Goal: Task Accomplishment & Management: Manage account settings

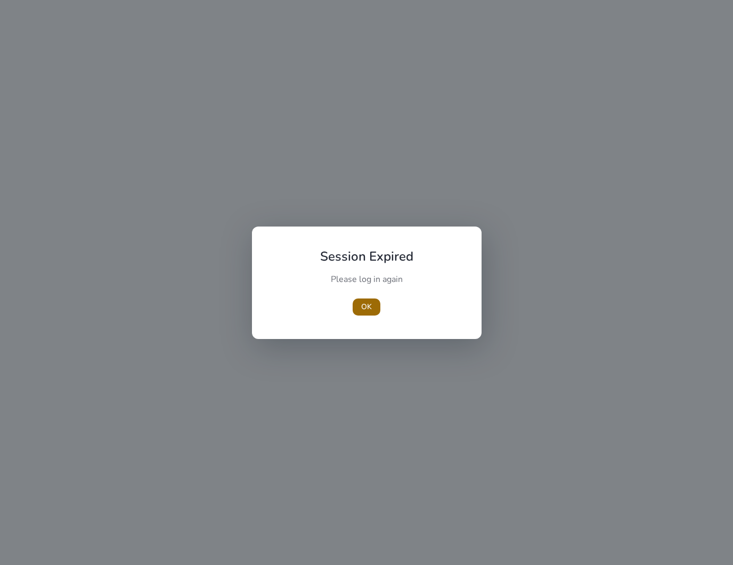
click at [372, 302] on span "button" at bounding box center [367, 307] width 28 height 26
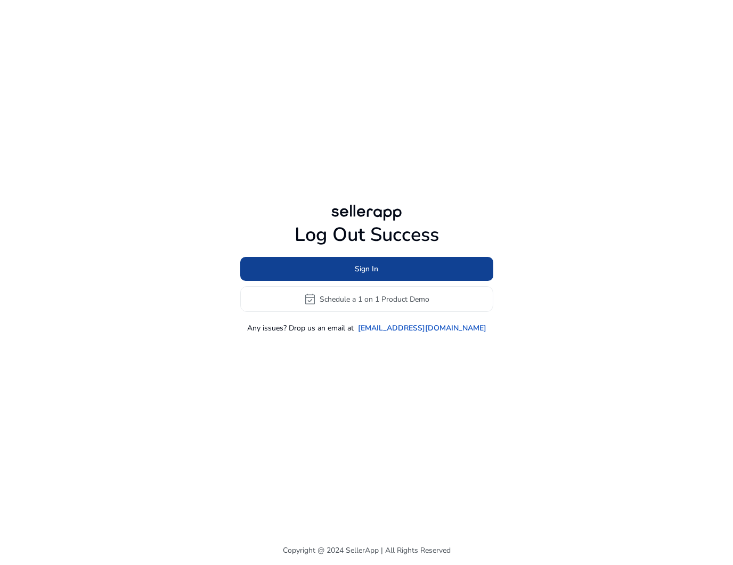
click at [397, 263] on span at bounding box center [366, 269] width 253 height 26
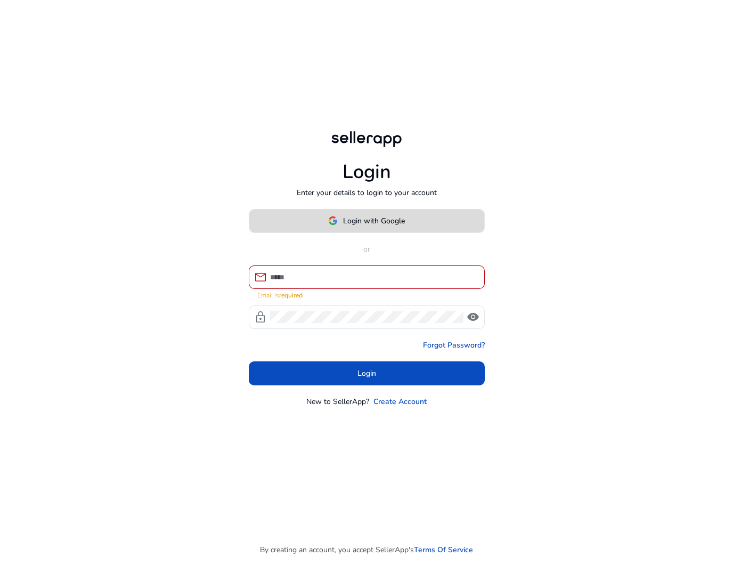
click at [380, 224] on span "Login with Google" at bounding box center [374, 220] width 62 height 11
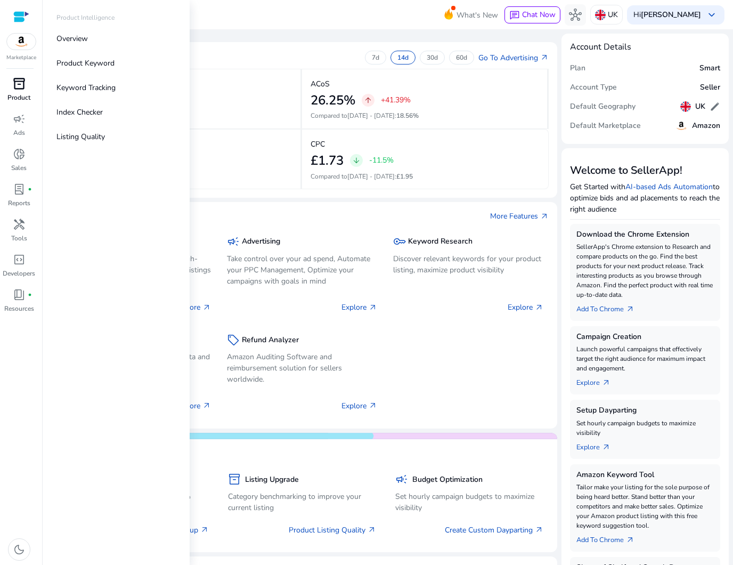
click at [25, 83] on span "inventory_2" at bounding box center [19, 83] width 13 height 13
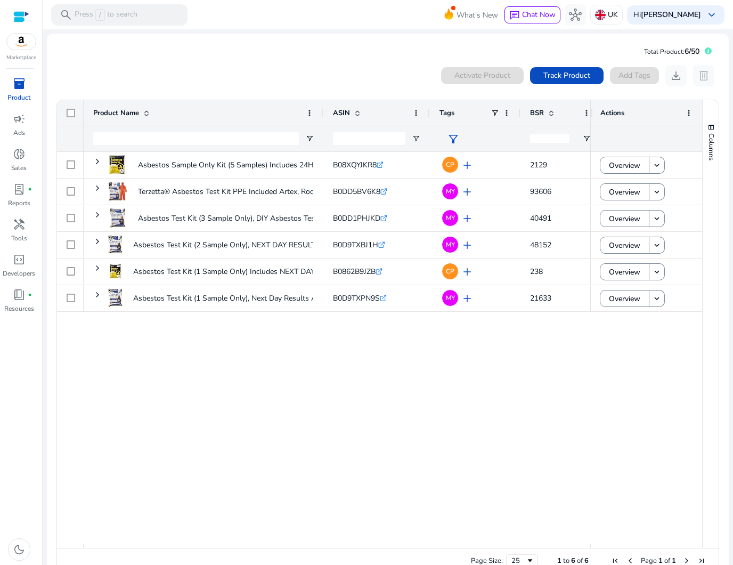
click at [538, 113] on span "BSR" at bounding box center [537, 113] width 14 height 10
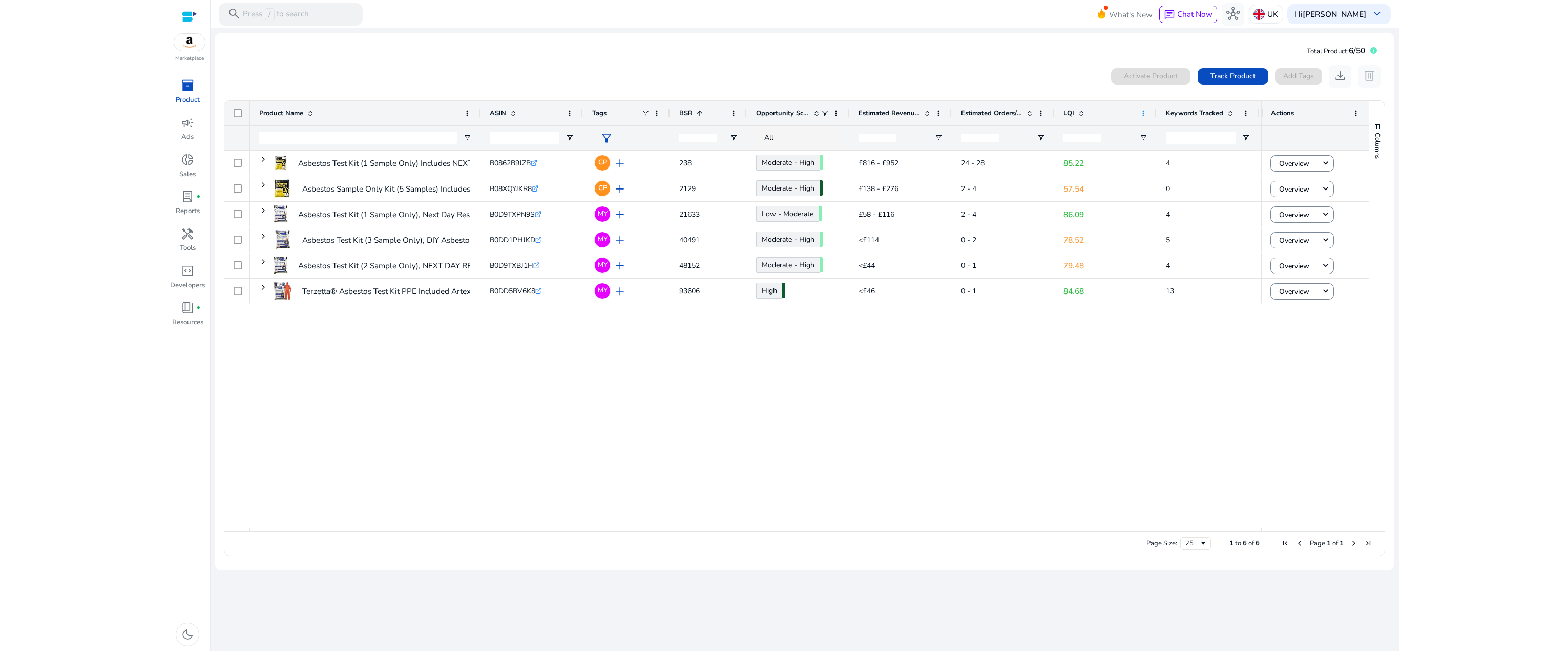
click at [705, 113] on span at bounding box center [1143, 113] width 9 height 9
click at [705, 113] on span "LQI" at bounding box center [1068, 113] width 11 height 10
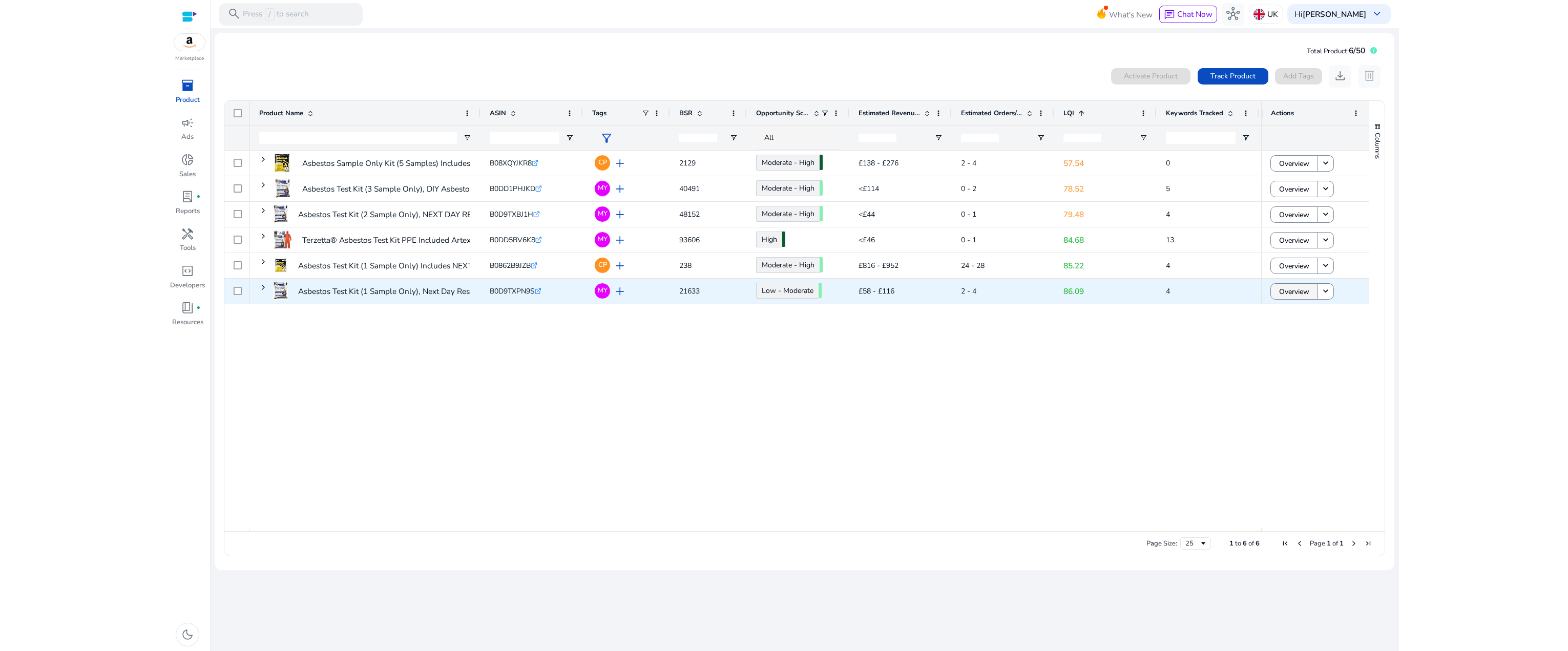
click at [705, 290] on span "Overview" at bounding box center [1294, 292] width 30 height 21
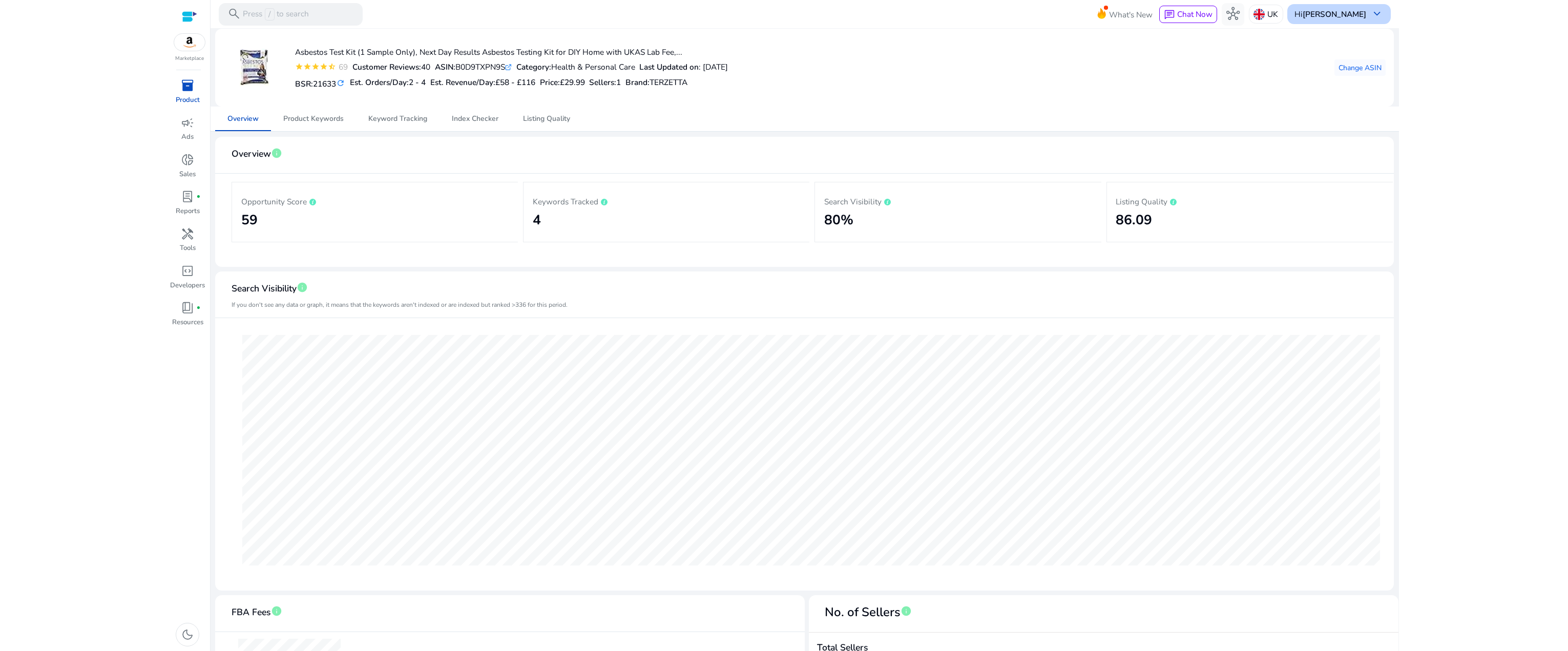
click at [705, 13] on span "keyboard_arrow_down" at bounding box center [1377, 13] width 13 height 13
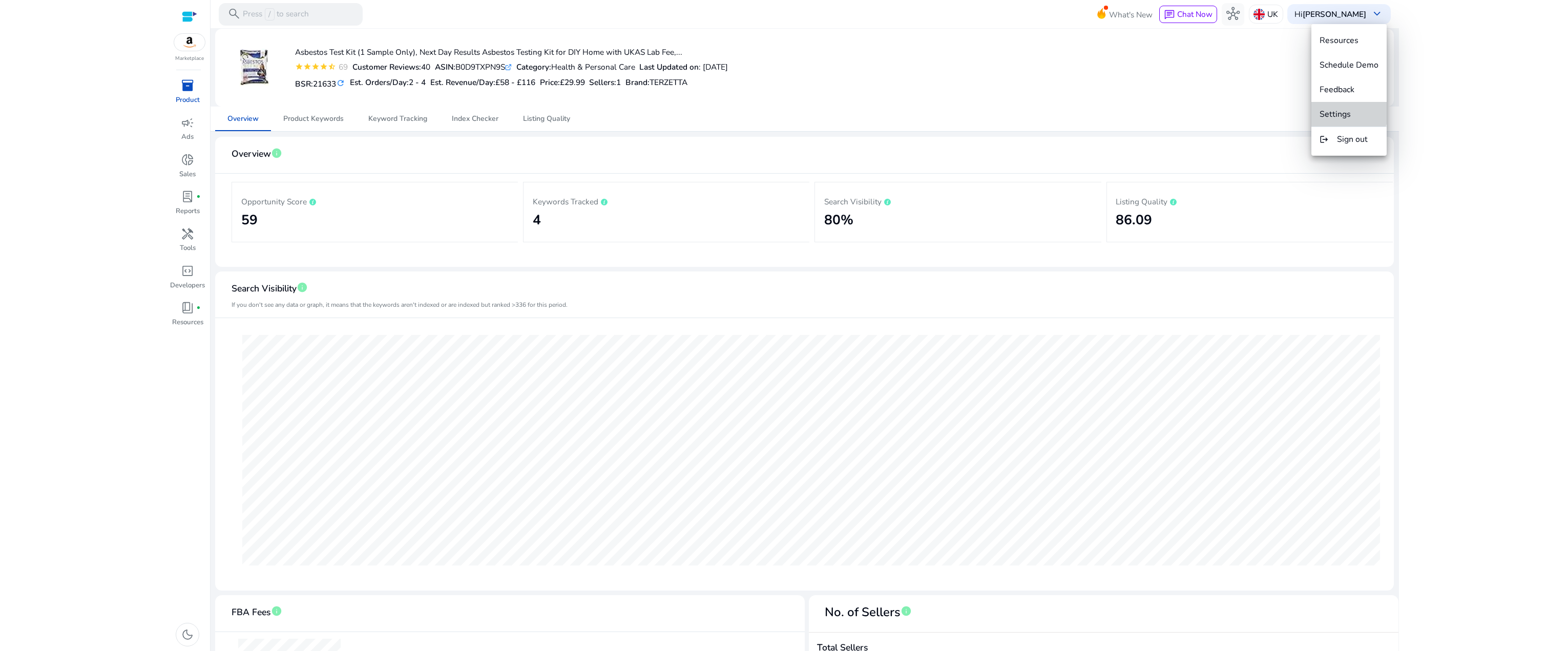
click at [705, 109] on span "Settings" at bounding box center [1335, 114] width 32 height 12
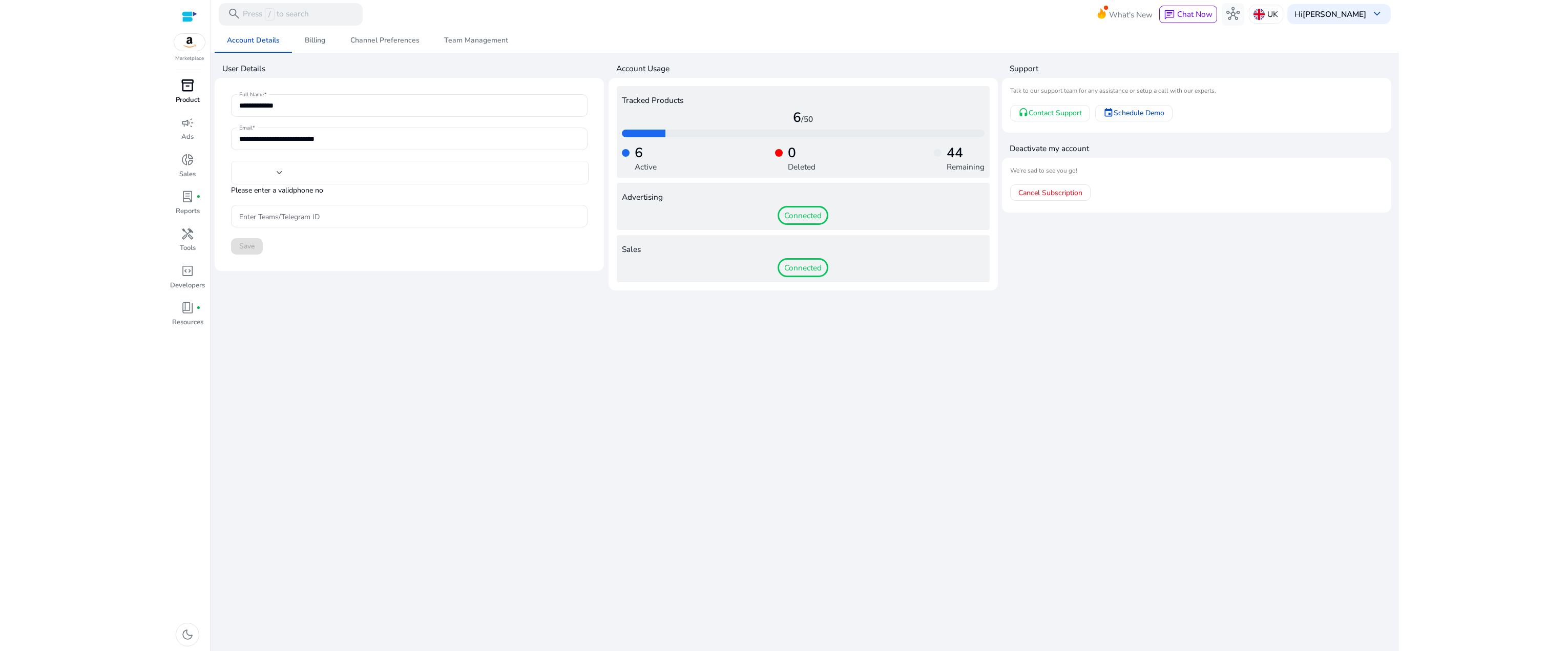
type input "***"
click at [191, 14] on div at bounding box center [189, 16] width 15 height 12
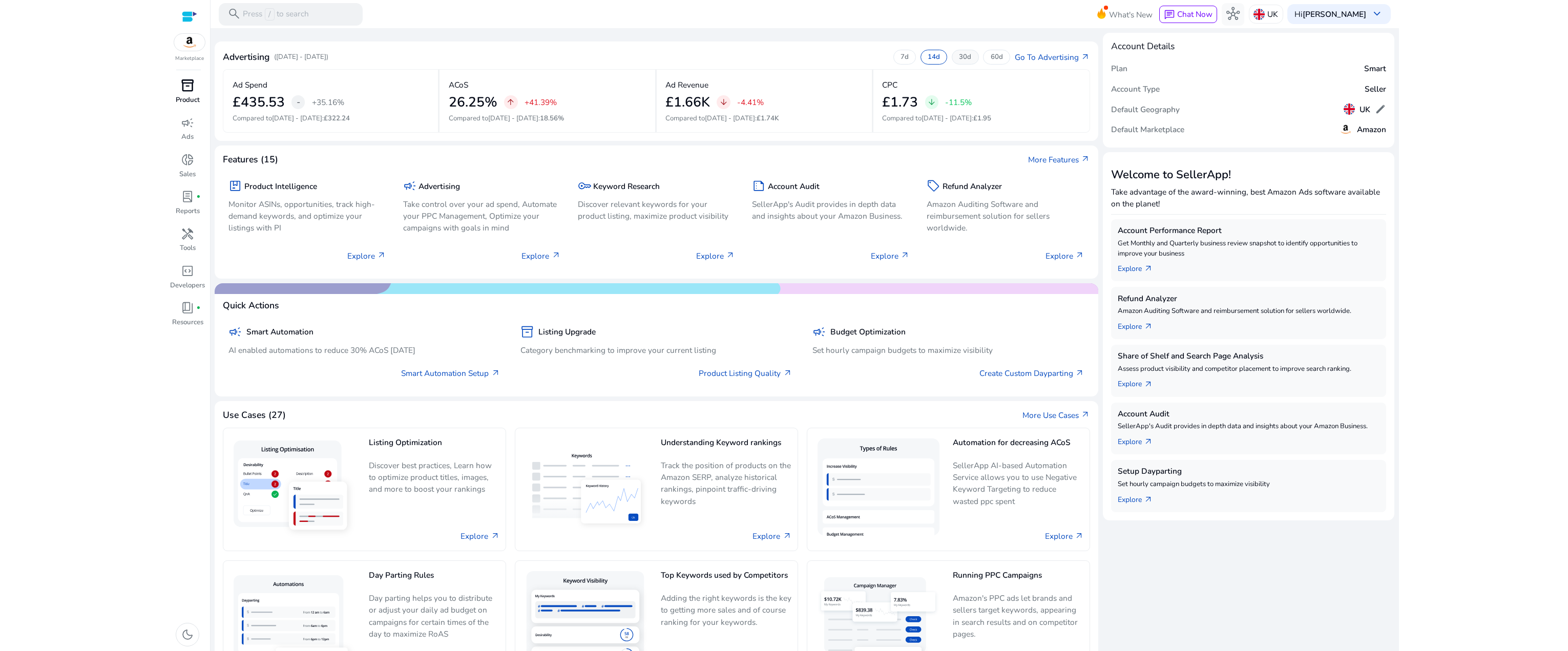
click at [705, 59] on p "30d" at bounding box center [965, 58] width 12 height 10
click at [705, 14] on img at bounding box center [1259, 14] width 12 height 12
click at [705, 13] on div at bounding box center [784, 325] width 1568 height 651
click at [705, 13] on b "[PERSON_NAME]" at bounding box center [1334, 13] width 63 height 11
click at [705, 542] on div at bounding box center [784, 325] width 1568 height 651
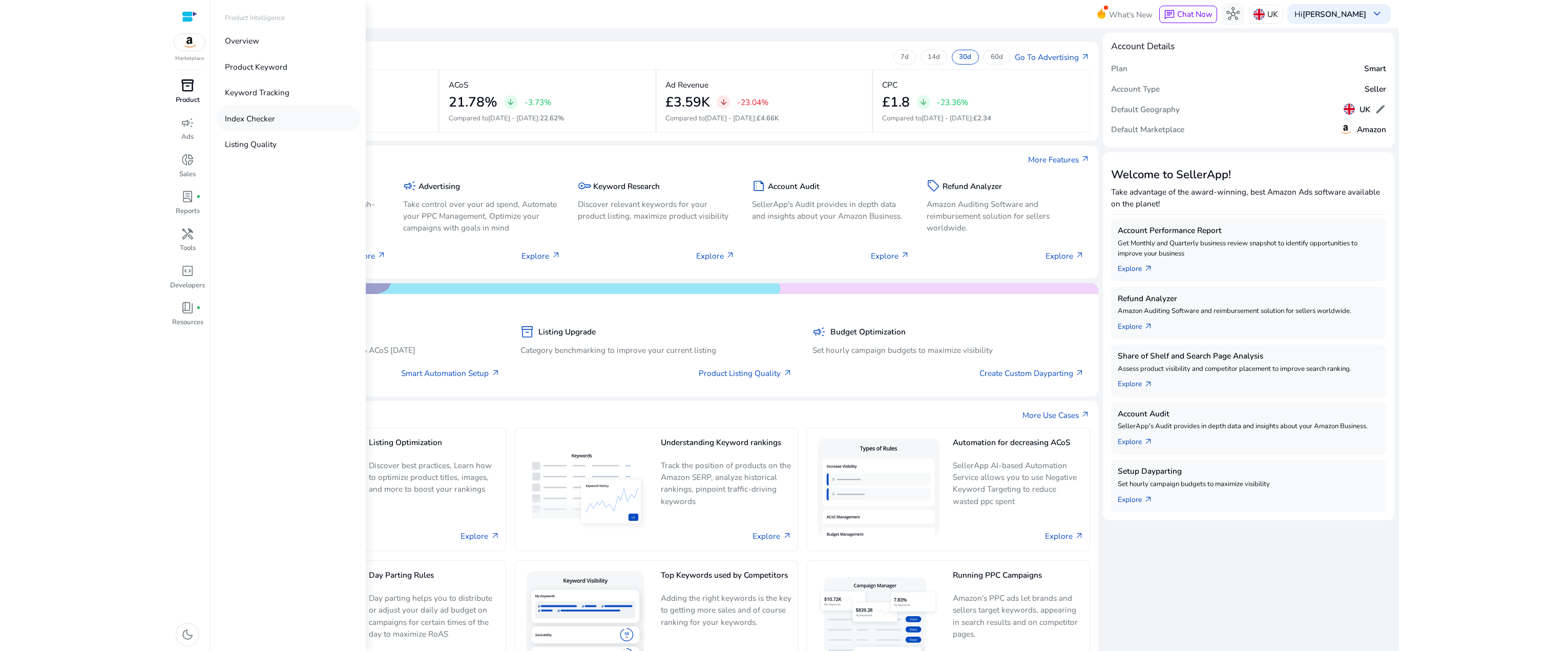
click at [252, 113] on p "Index Checker" at bounding box center [250, 118] width 50 height 12
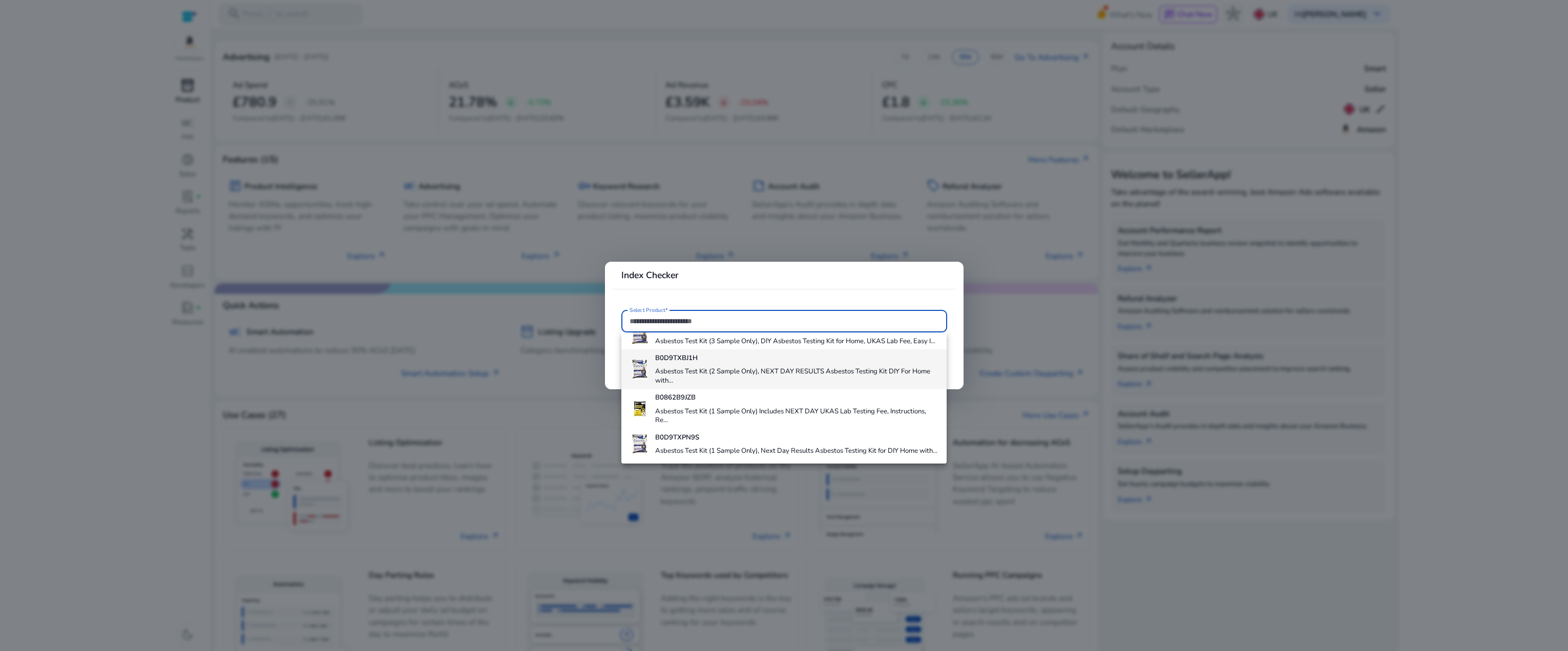
scroll to position [106, 0]
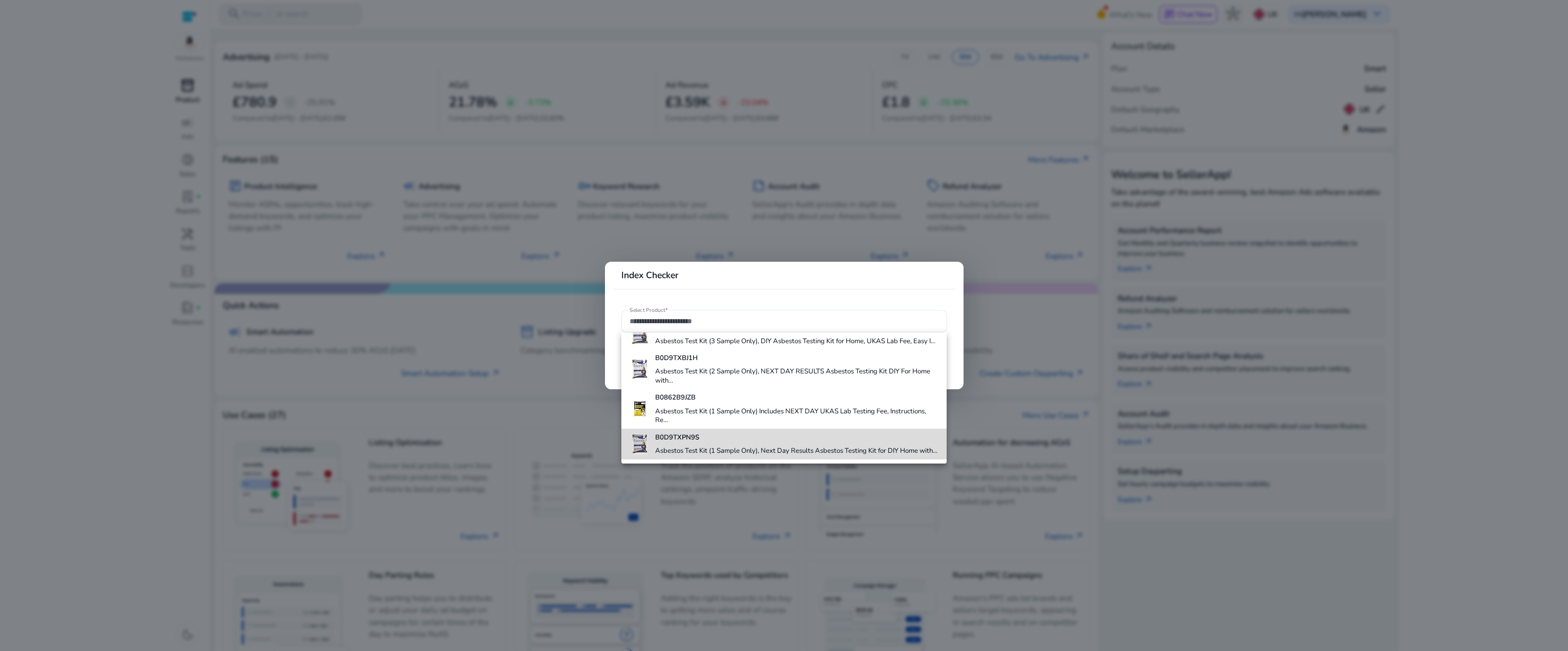
click at [705, 436] on div "B0D9TXPN9S Asbestos Test Kit (1 Sample Only), Next Day Results Asbestos Testing…" at bounding box center [797, 444] width 283 height 31
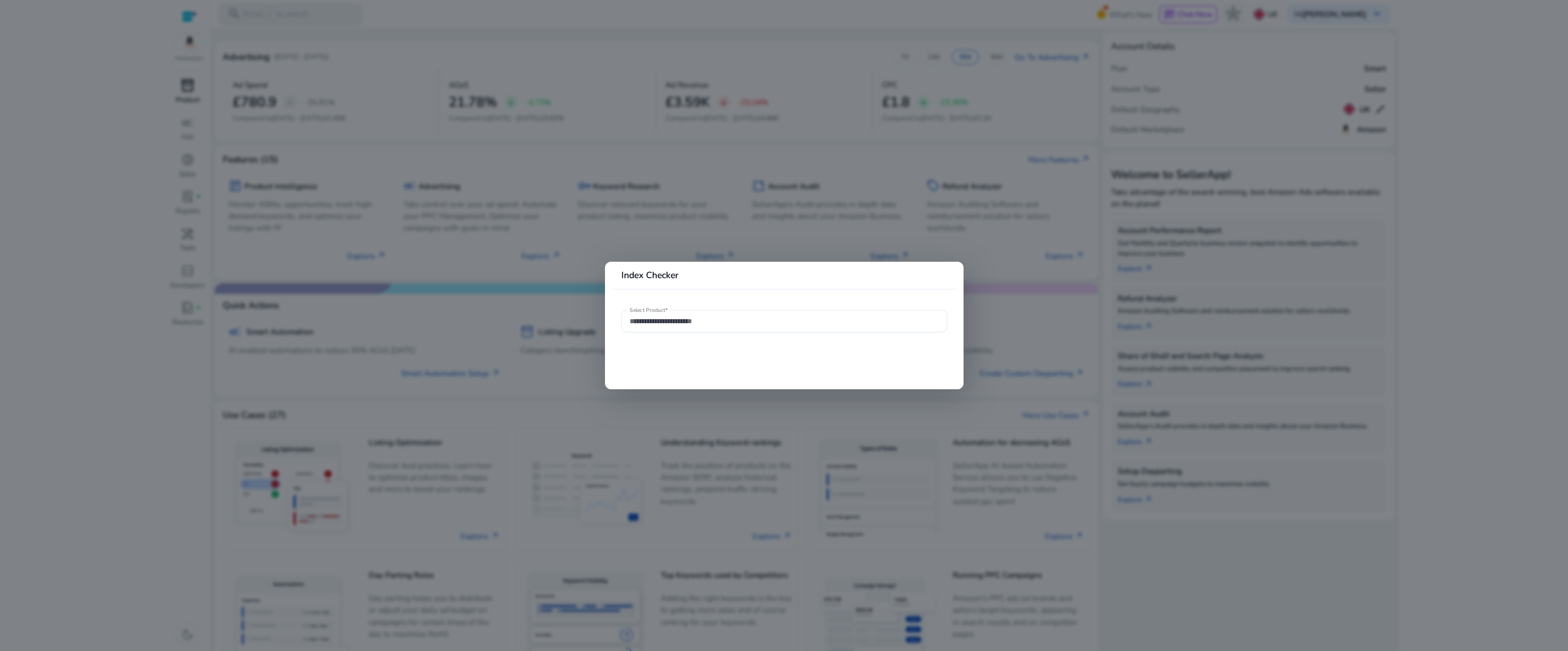
type input "**********"
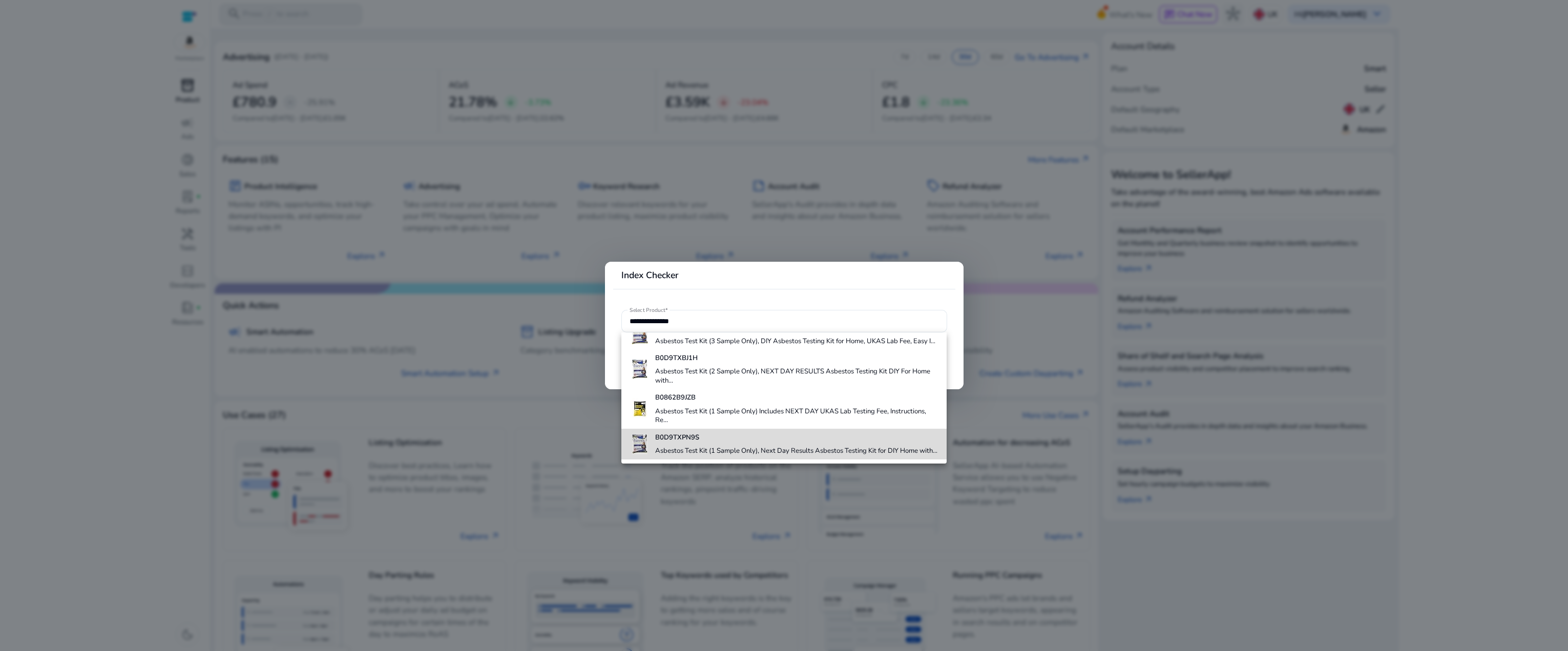
scroll to position [0, 0]
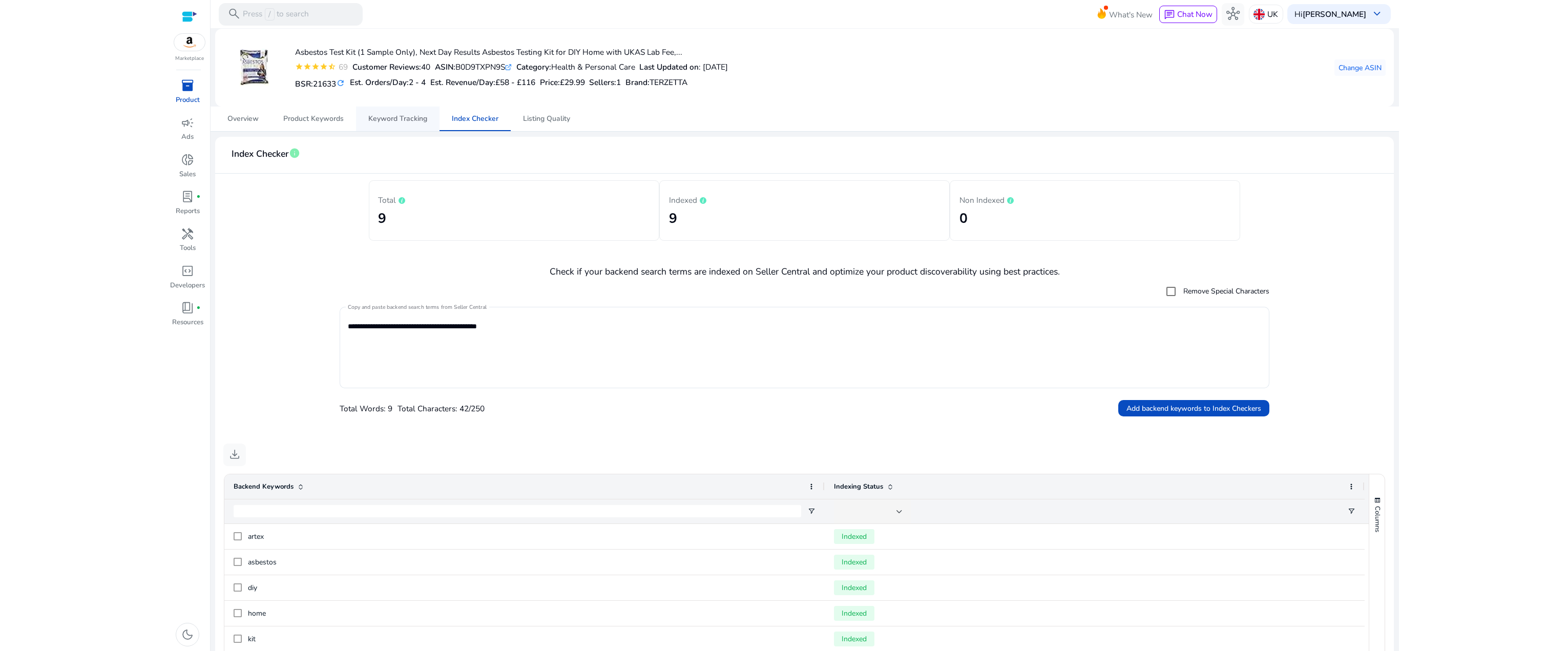
click at [405, 117] on span "Keyword Tracking" at bounding box center [397, 118] width 59 height 7
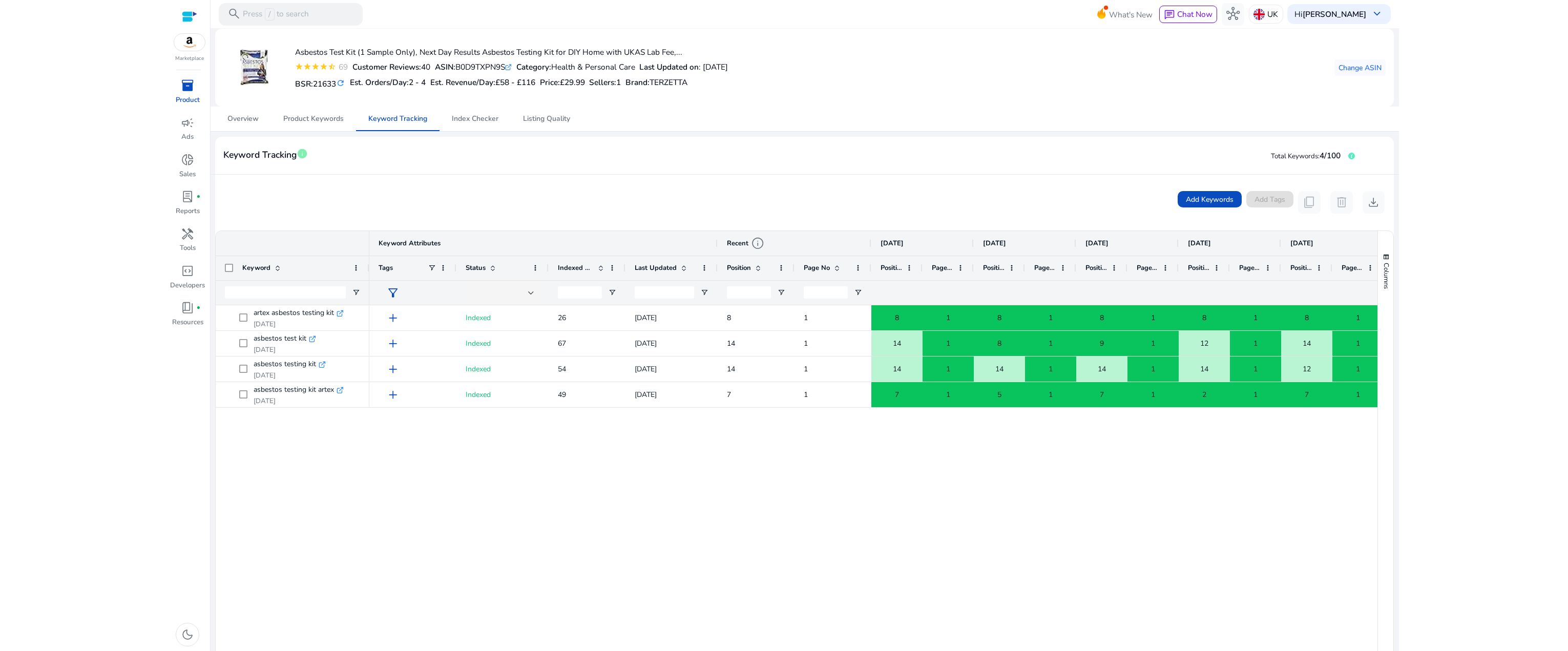
click at [188, 13] on div at bounding box center [189, 16] width 15 height 12
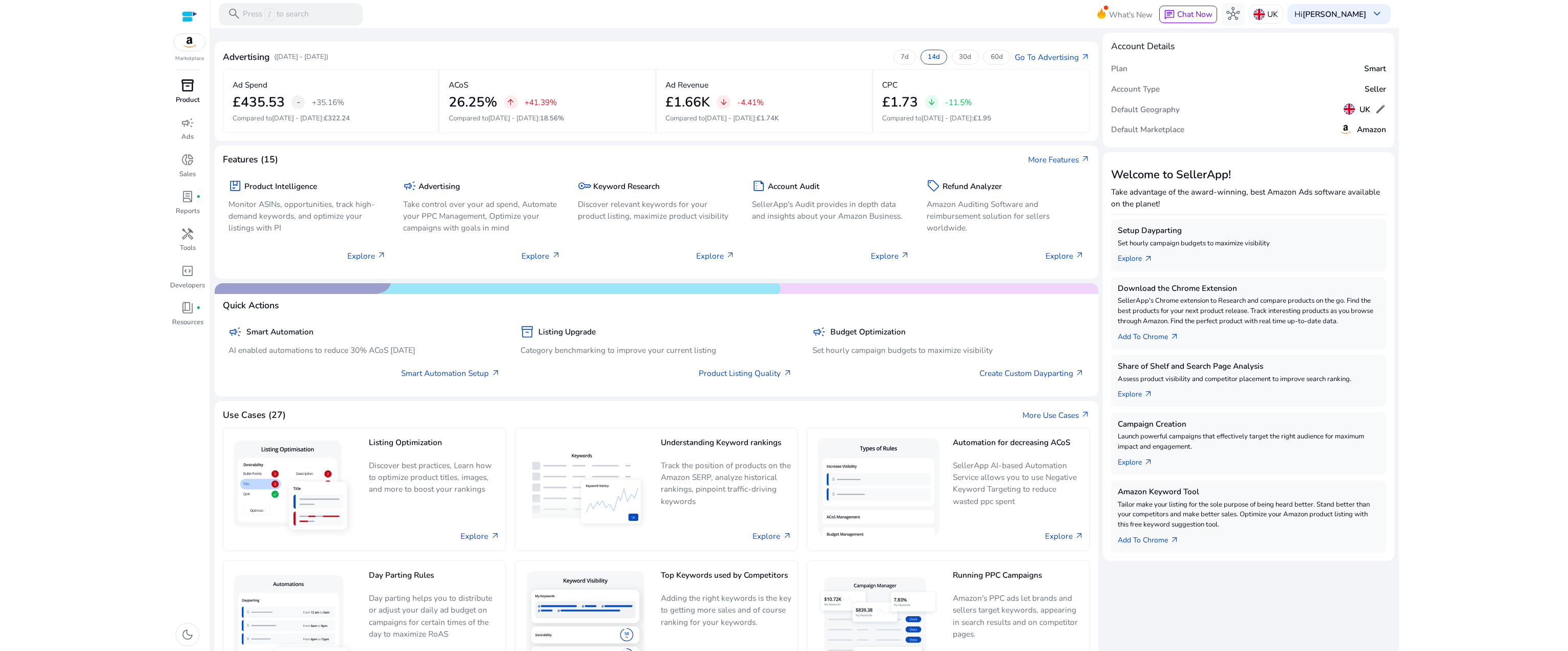
click at [705, 69] on h5 "Smart" at bounding box center [1375, 69] width 22 height 10
click at [705, 69] on h5 "Plan" at bounding box center [1119, 69] width 16 height 10
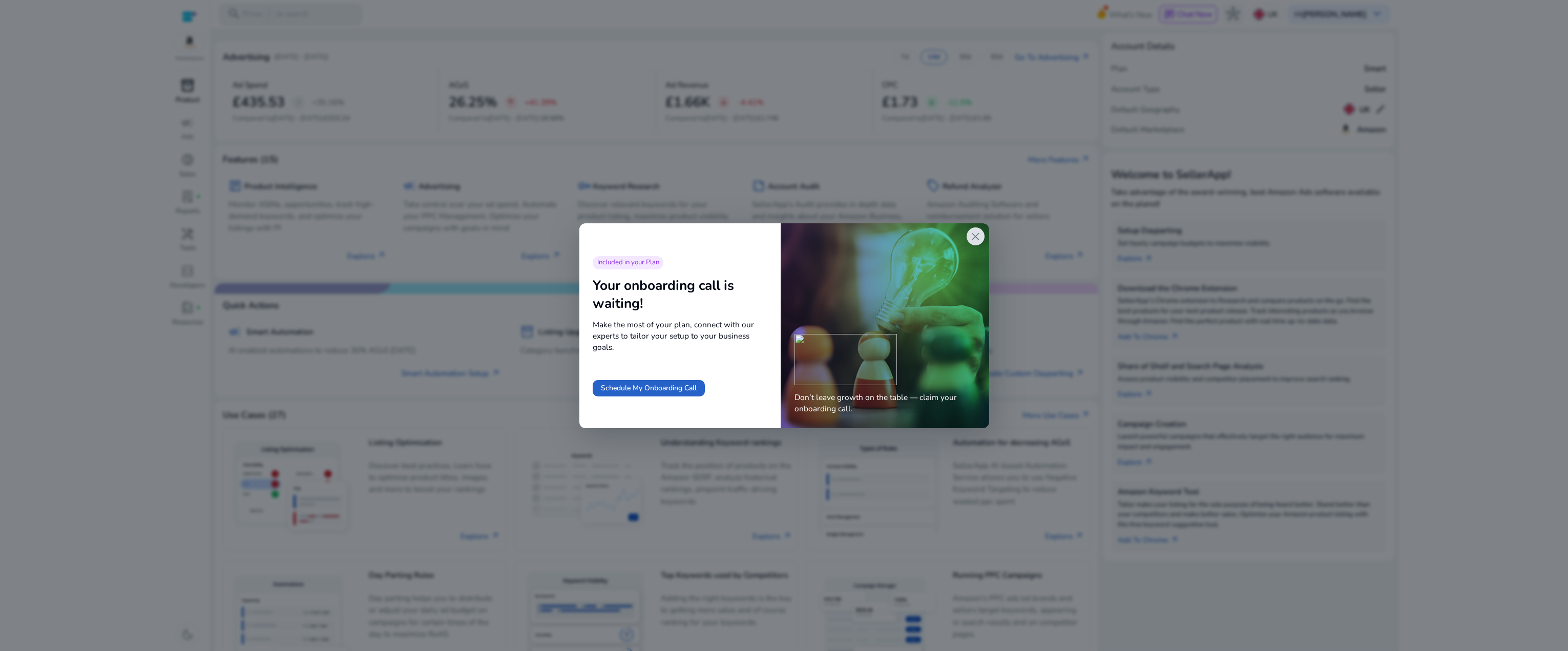
click at [705, 236] on span "close" at bounding box center [976, 237] width 13 height 13
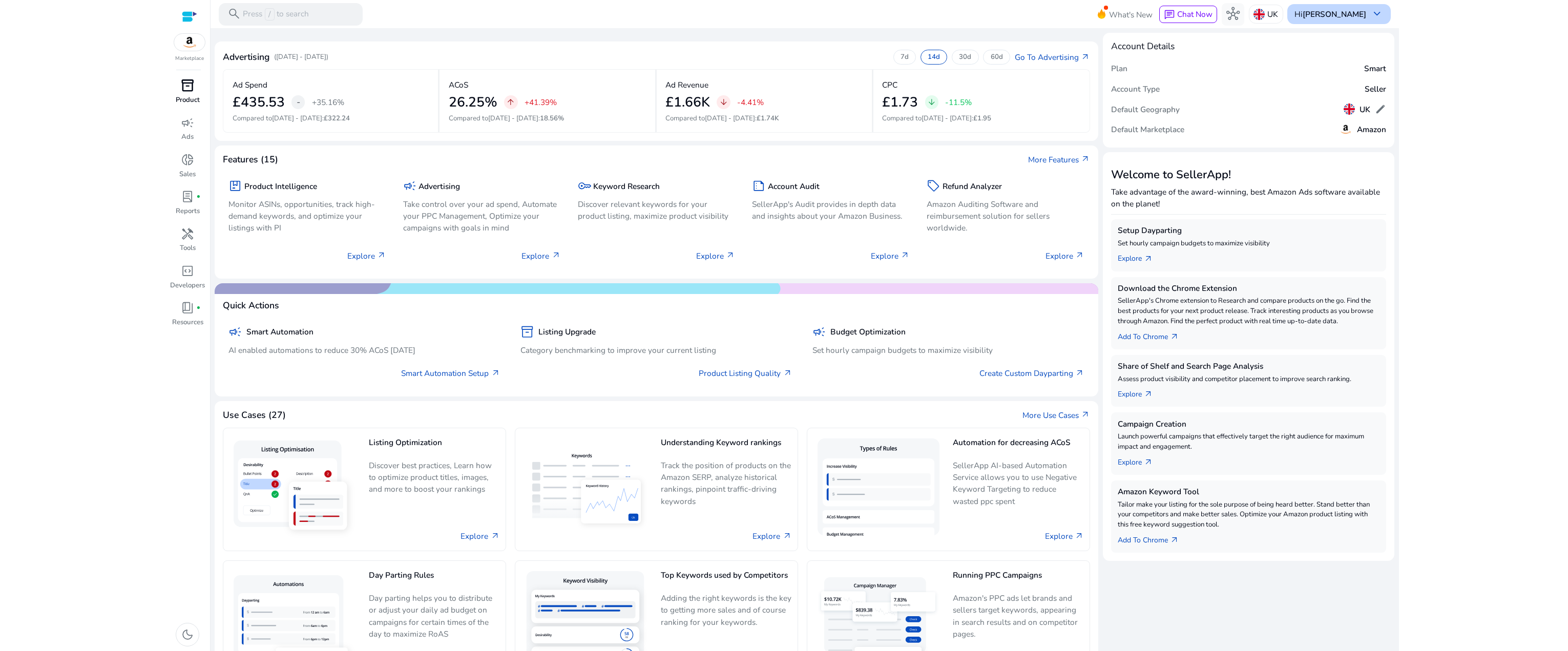
click at [705, 13] on span "keyboard_arrow_down" at bounding box center [1377, 13] width 13 height 13
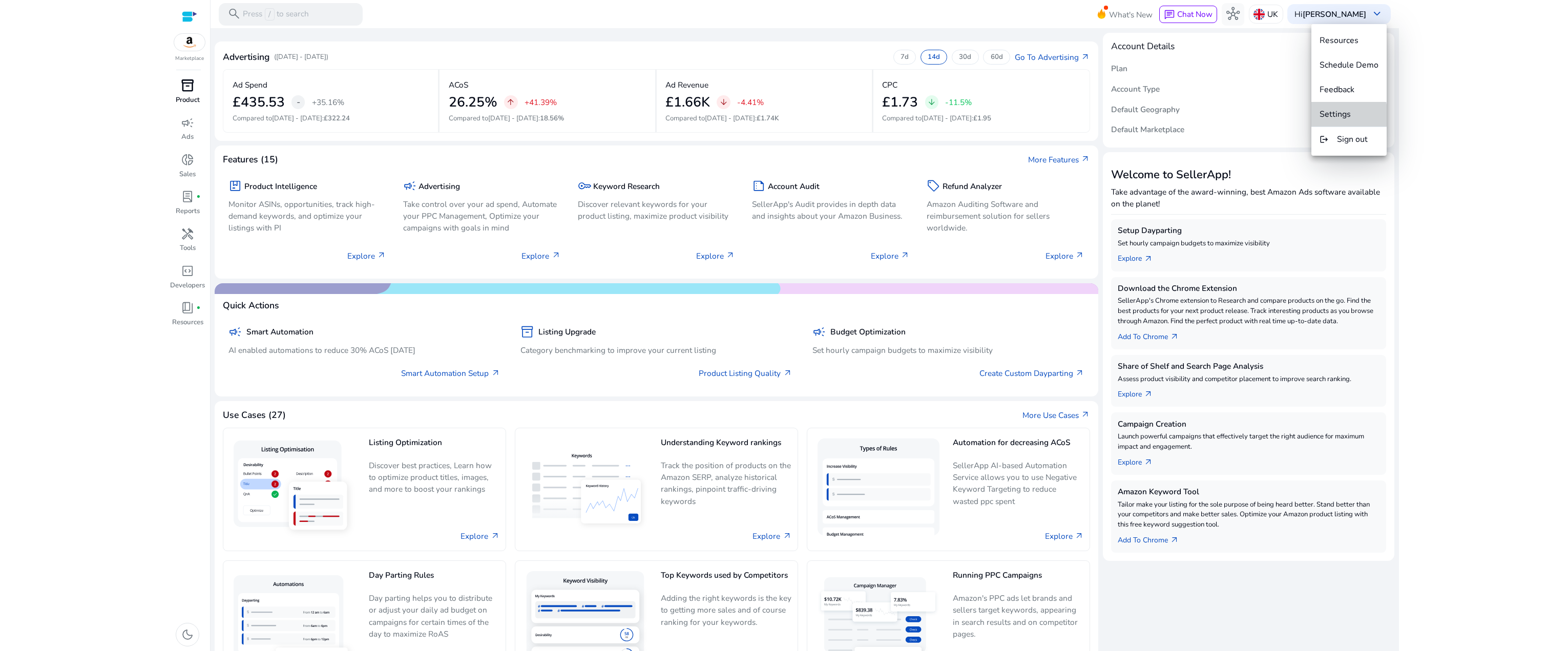
click at [705, 117] on span "Settings" at bounding box center [1335, 114] width 32 height 12
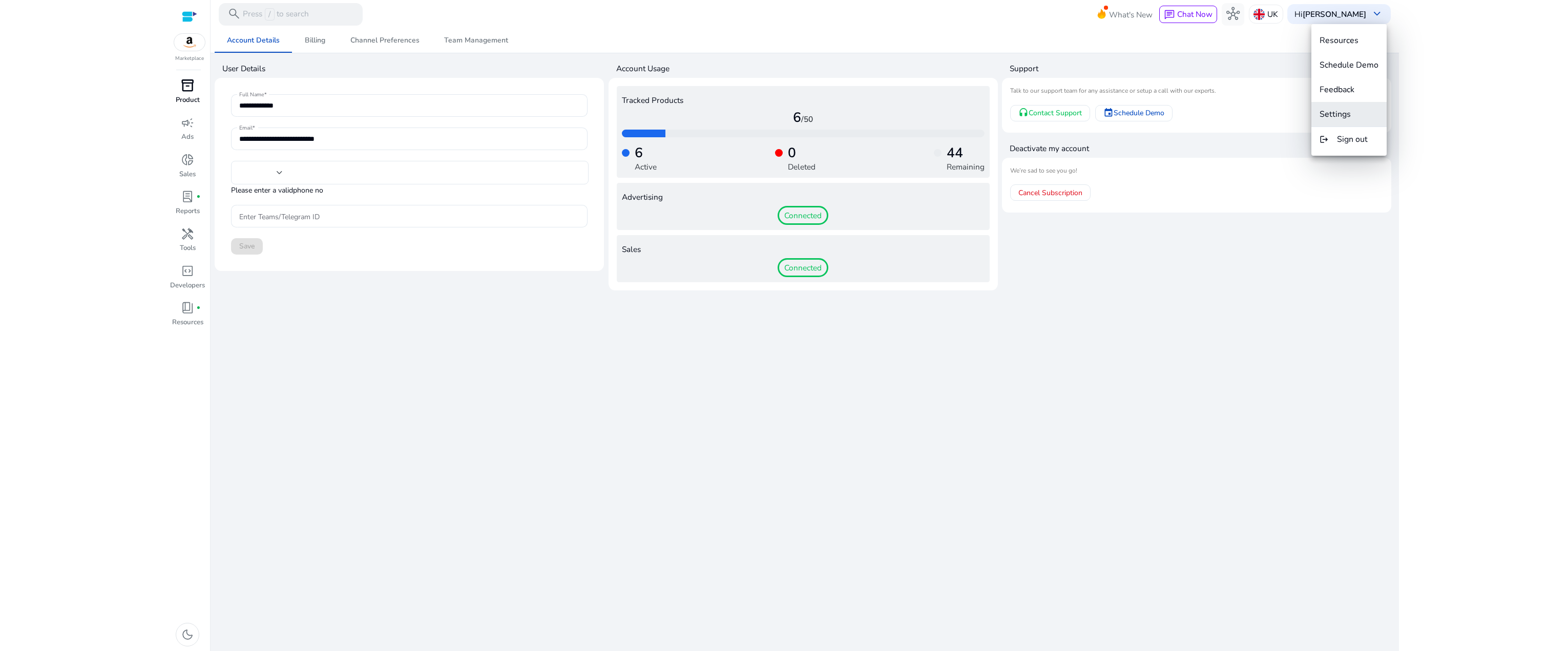
type input "***"
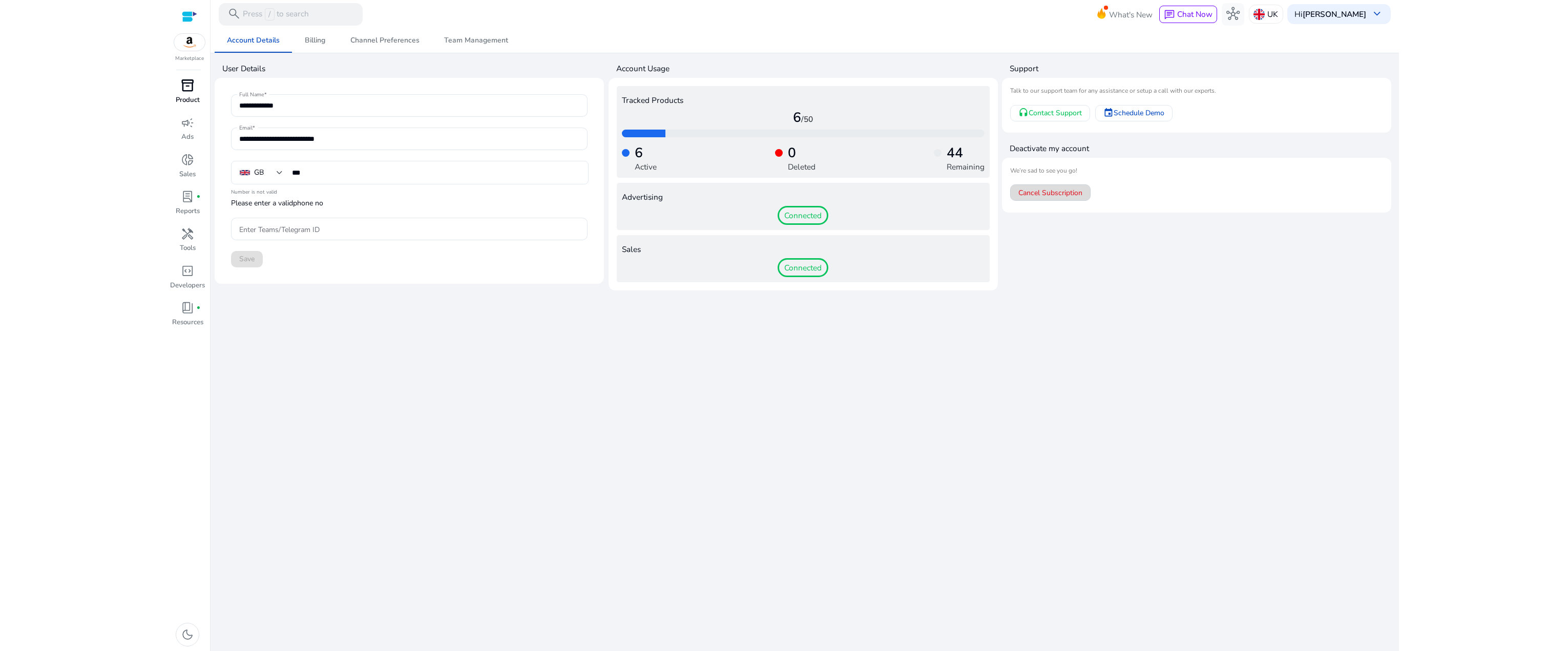
click at [705, 191] on span "Cancel Subscription" at bounding box center [1050, 192] width 64 height 11
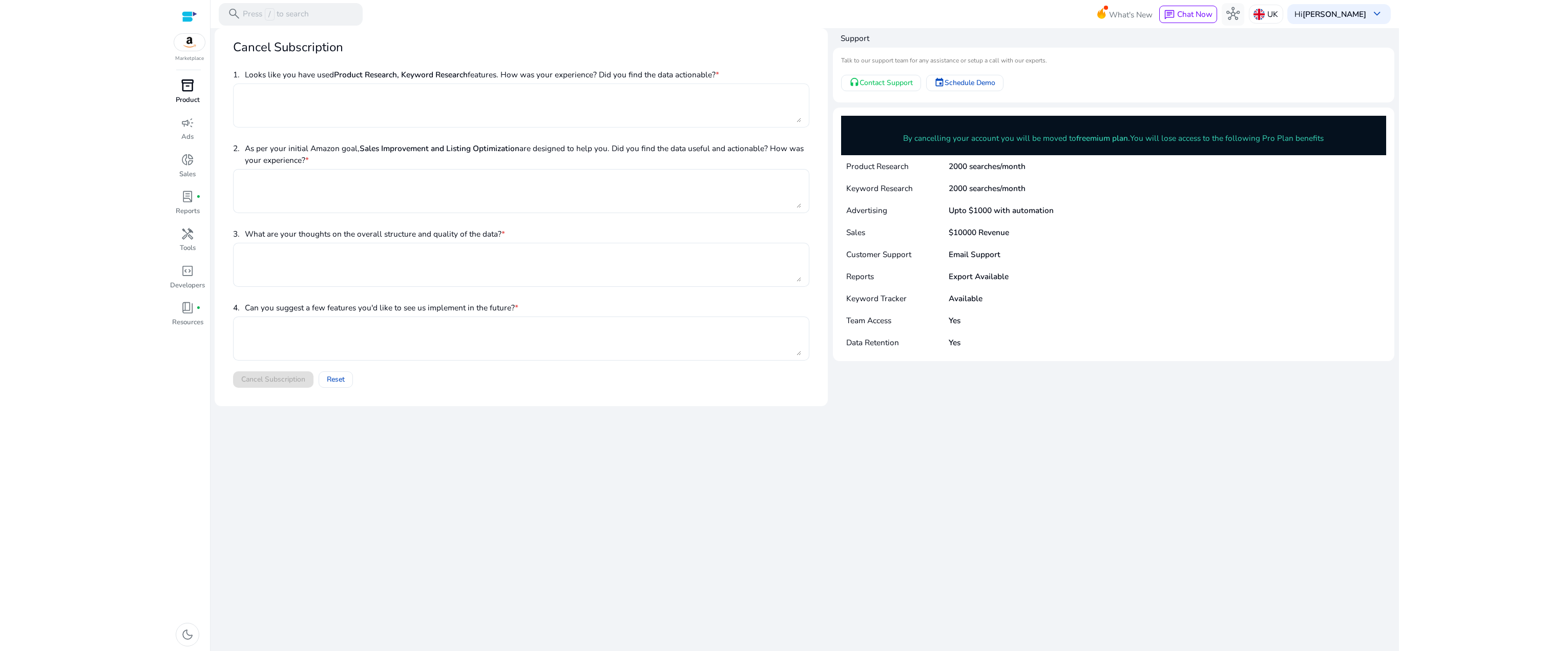
click at [439, 96] on textarea at bounding box center [521, 105] width 560 height 34
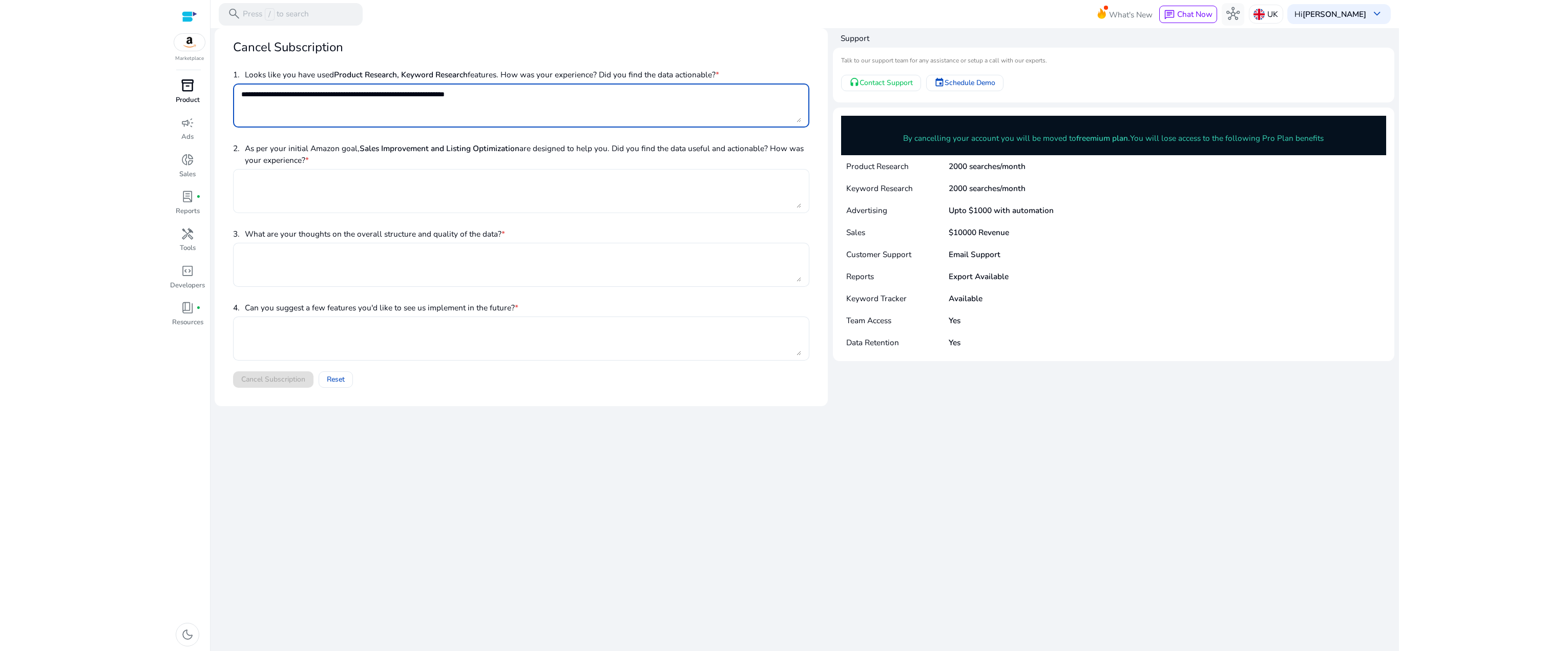
type textarea "**********"
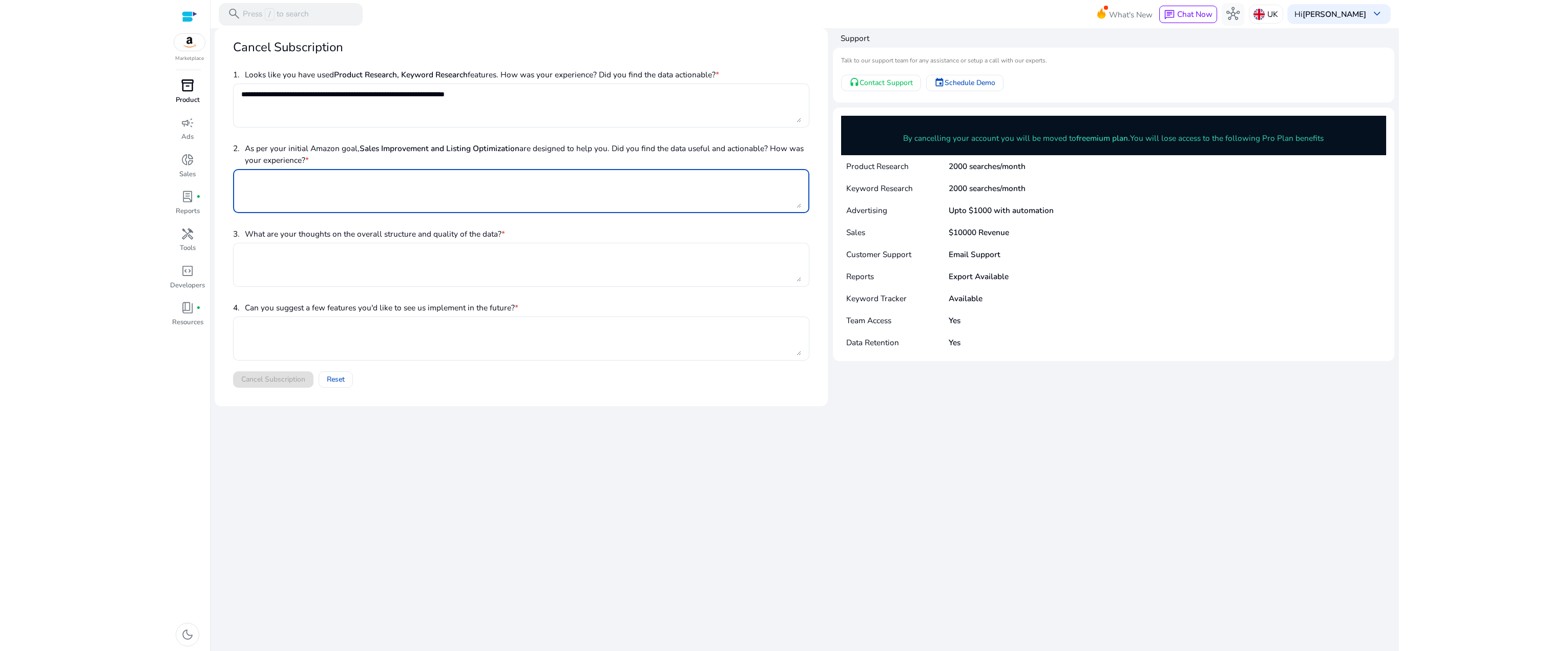
click at [626, 186] on textarea at bounding box center [521, 190] width 560 height 34
type textarea "*********"
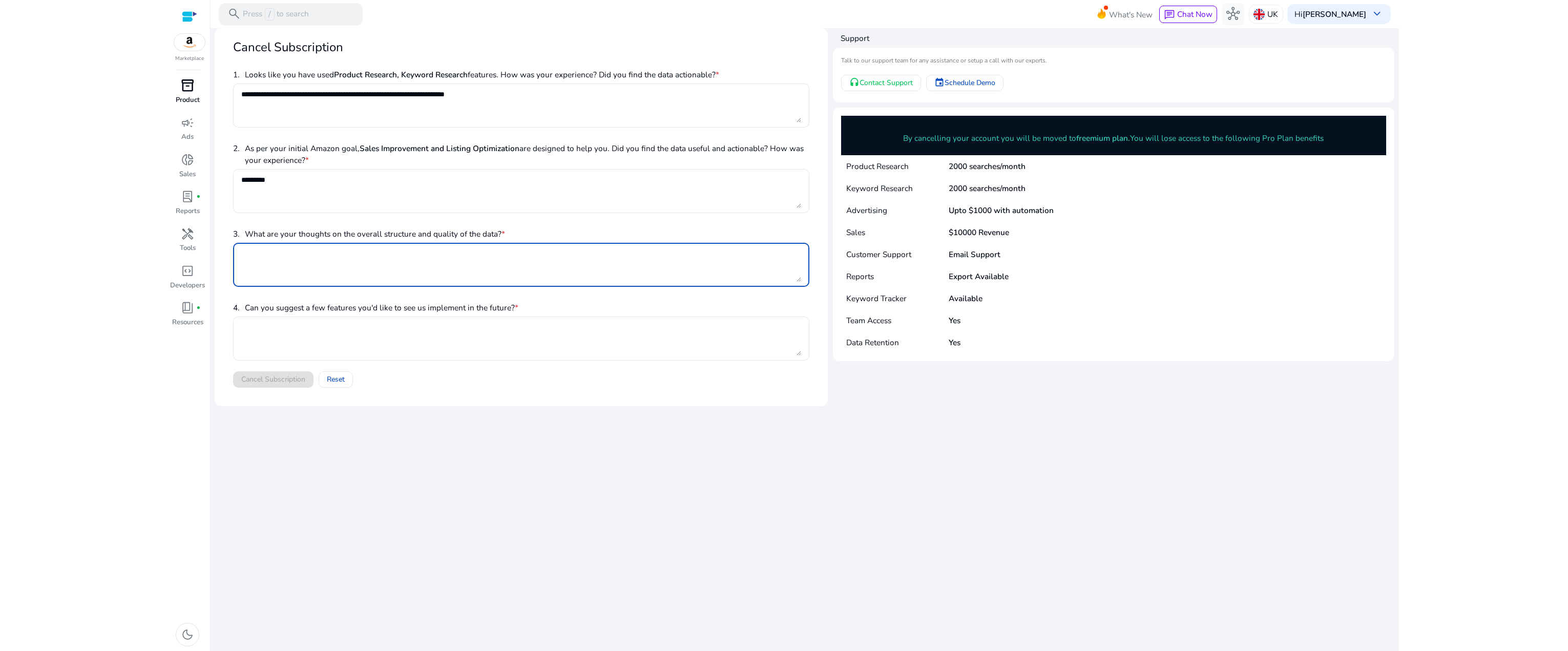
click at [541, 263] on textarea at bounding box center [521, 264] width 560 height 34
type textarea "**********"
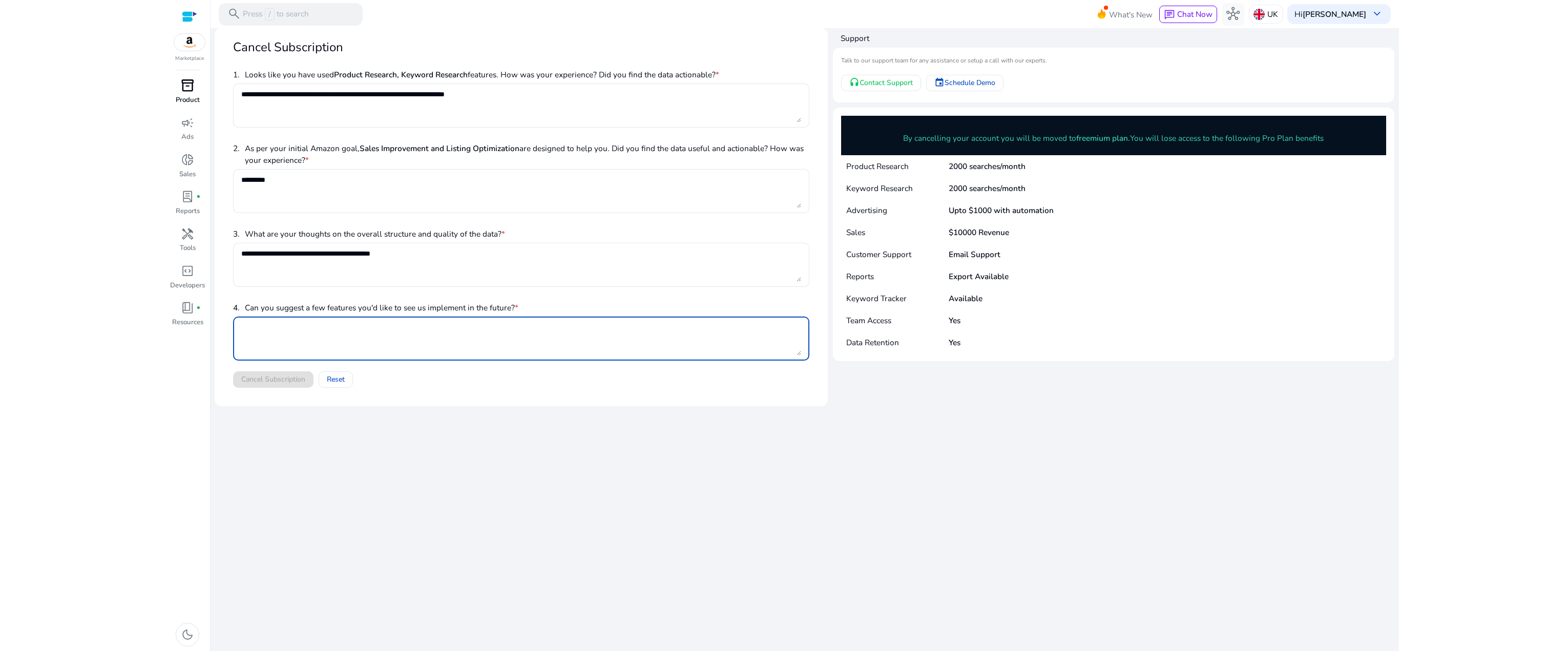
click at [589, 325] on textarea at bounding box center [521, 338] width 560 height 34
type textarea "**********"
click at [263, 378] on span "Cancel Subscription" at bounding box center [273, 379] width 64 height 11
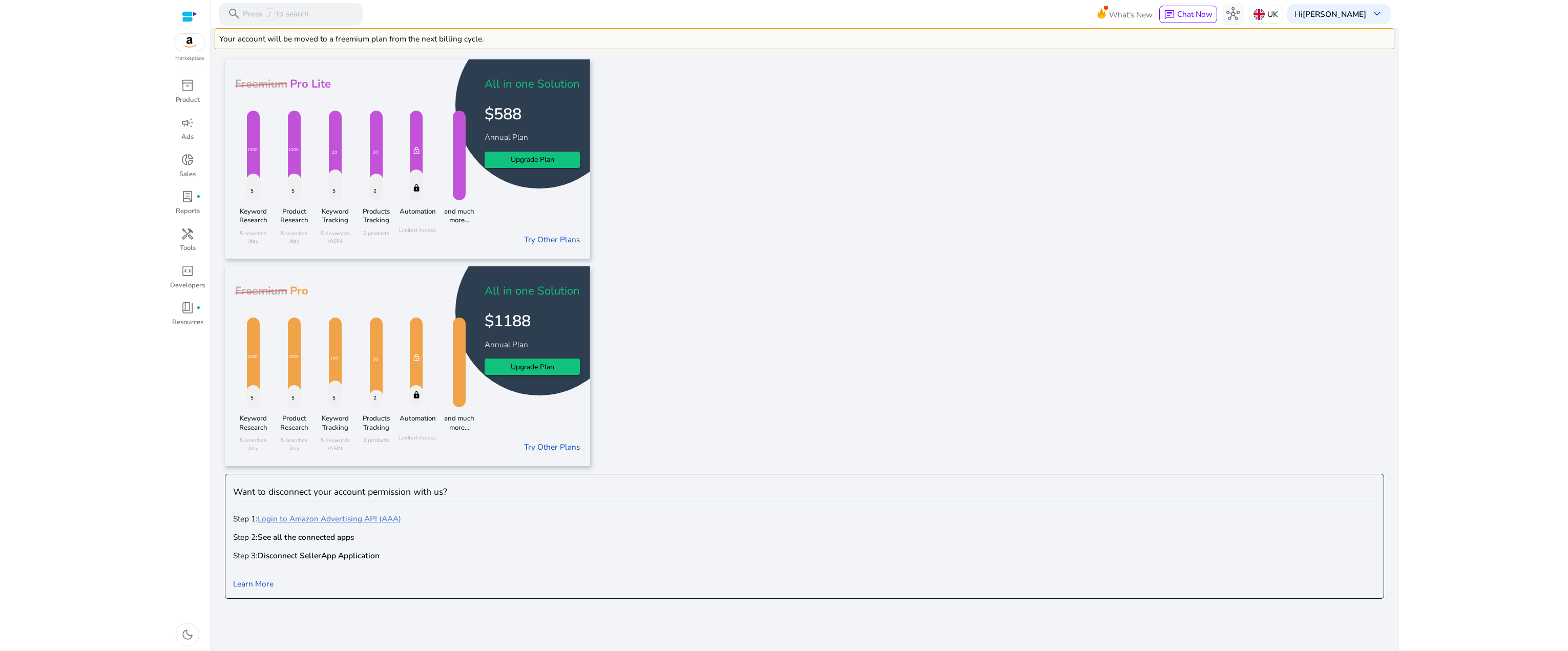
click at [356, 518] on link "Login to Amazon Advertising API (AAA)" at bounding box center [329, 518] width 143 height 11
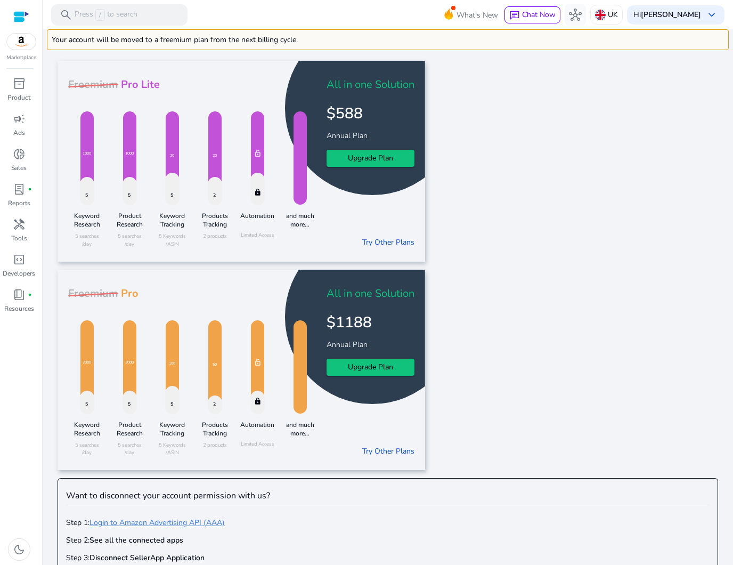
click at [534, 268] on div "Freemium Pro Lite 5 1000 Keyword Research 5 searches /day 5 1000 Product Resear…" at bounding box center [388, 265] width 661 height 409
